Goal: Task Accomplishment & Management: Use online tool/utility

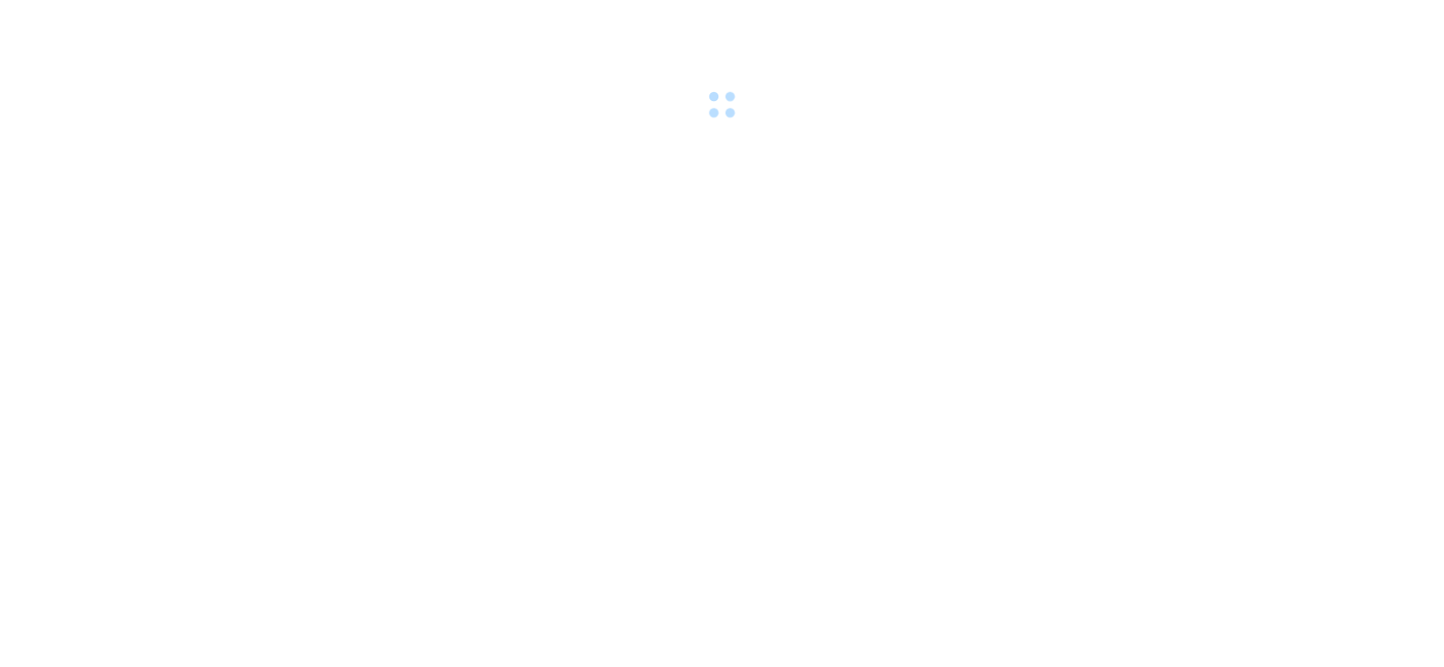
click at [28, 91] on div at bounding box center [722, 62] width 1444 height 125
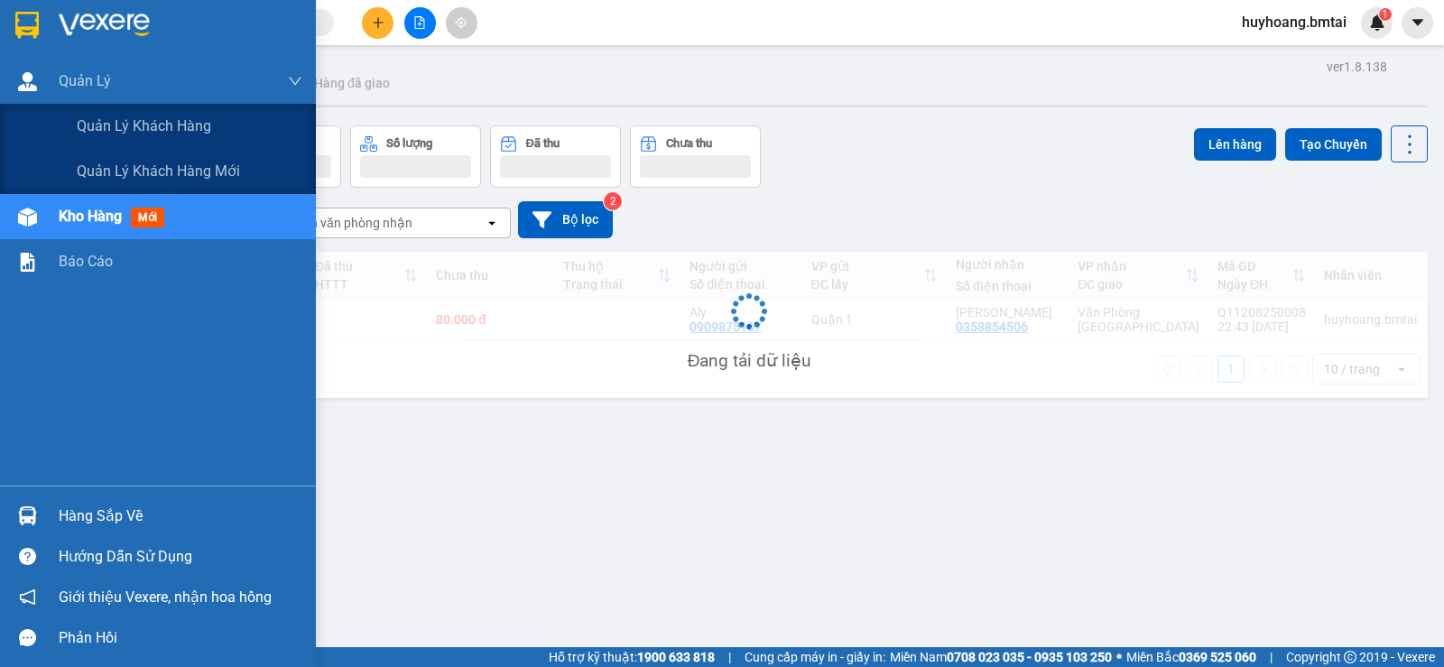
click at [28, 91] on div at bounding box center [28, 82] width 32 height 32
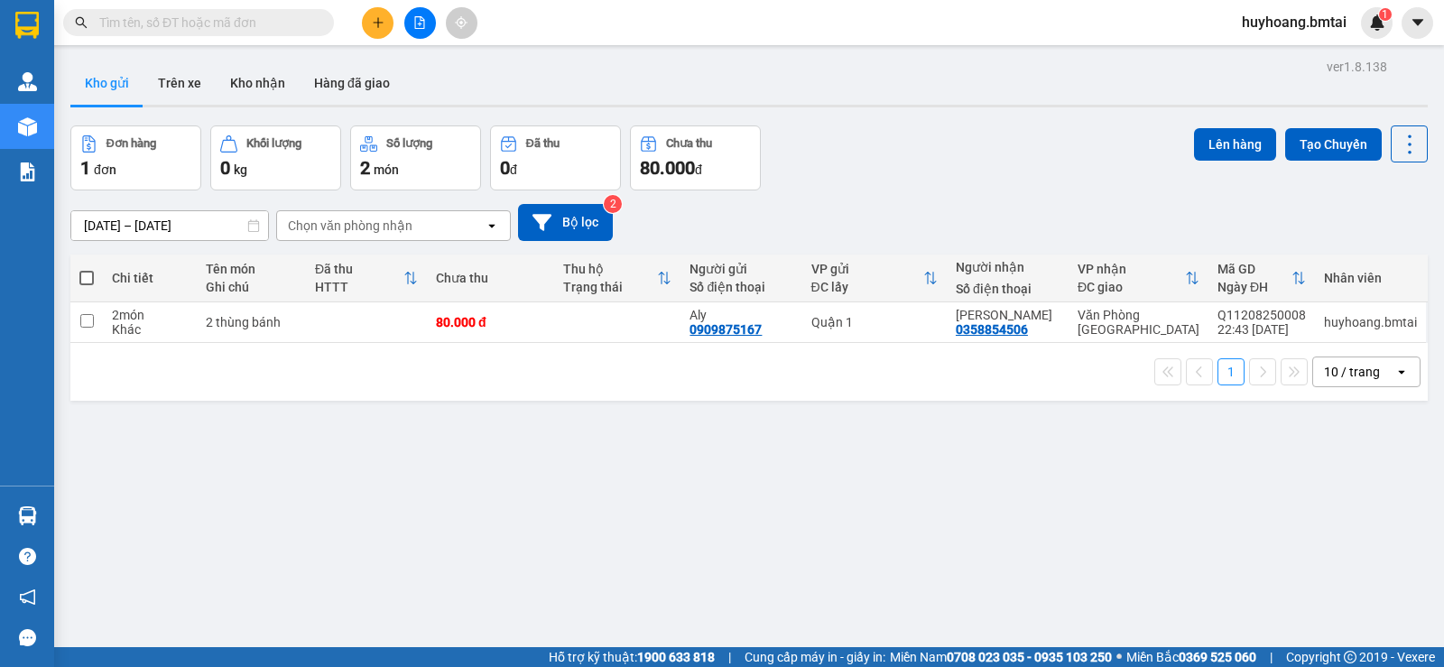
click at [89, 30] on span at bounding box center [198, 22] width 271 height 27
click at [124, 328] on div "Khác" at bounding box center [150, 329] width 76 height 14
checkbox input "true"
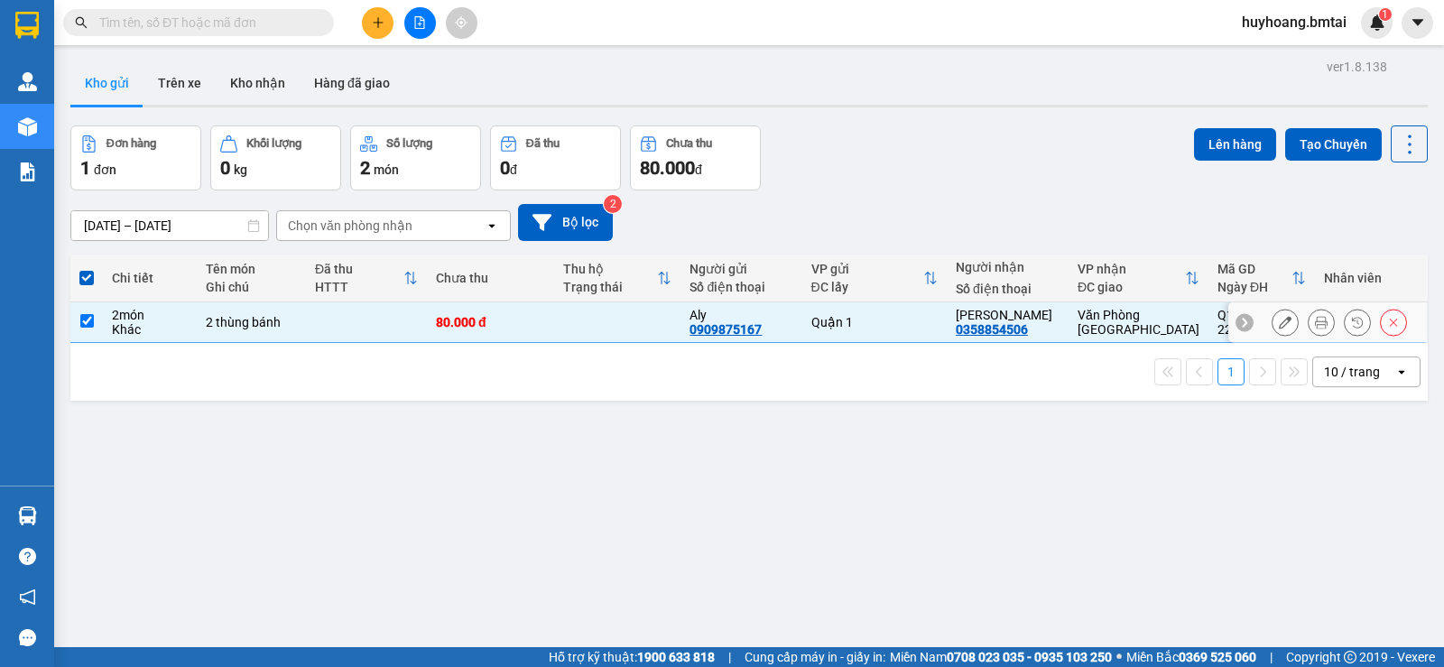
click at [1315, 318] on icon at bounding box center [1321, 322] width 13 height 13
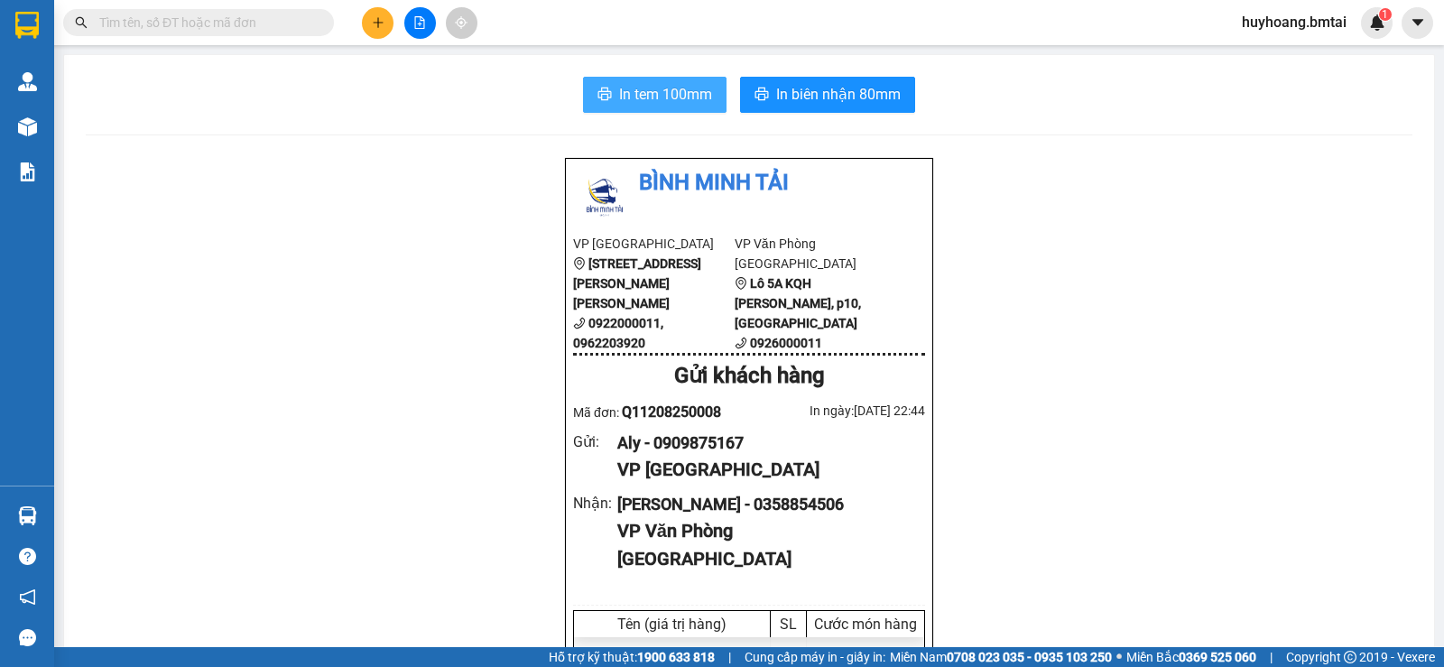
click at [713, 109] on button "In tem 100mm" at bounding box center [654, 95] width 143 height 36
click at [676, 103] on span "In tem 100mm" at bounding box center [665, 94] width 93 height 23
